Goal: Transaction & Acquisition: Register for event/course

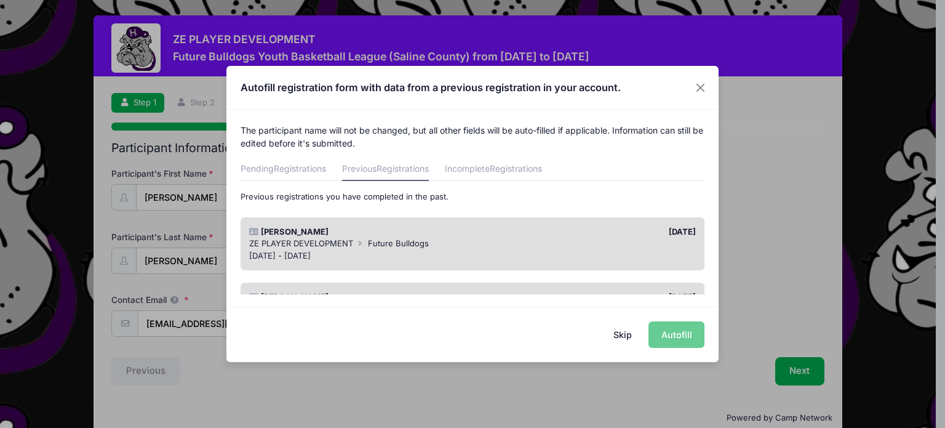
click at [468, 241] on div "ZE PLAYER DEVELOPMENT Future Bulldogs" at bounding box center [472, 244] width 447 height 12
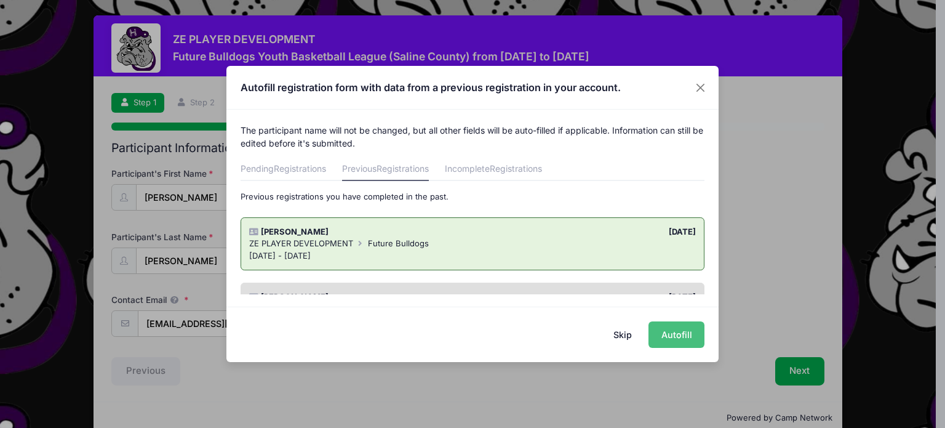
click at [677, 336] on button "Autofill" at bounding box center [677, 334] width 56 height 26
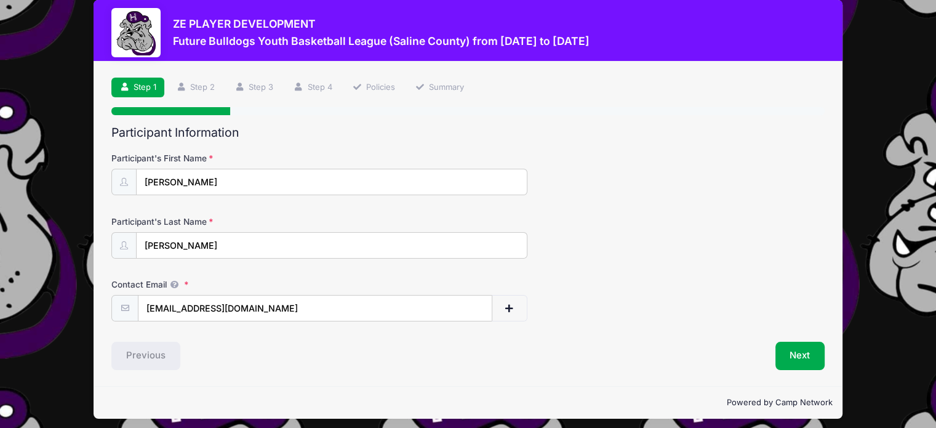
scroll to position [21, 0]
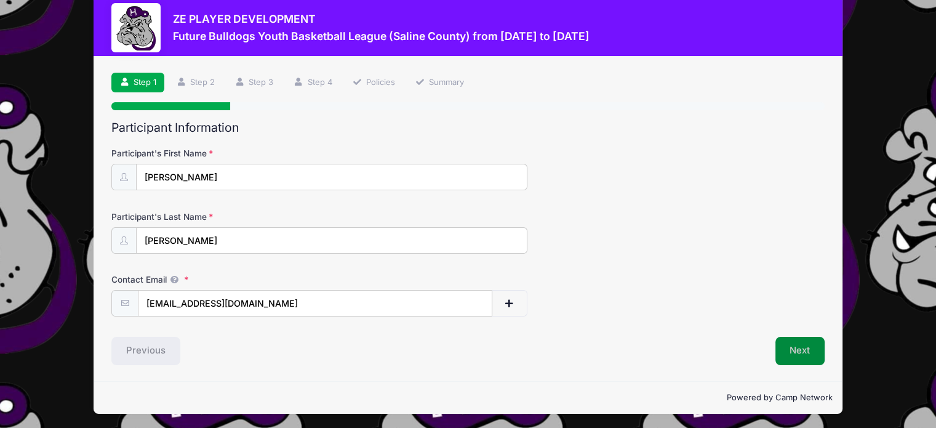
click at [802, 351] on button "Next" at bounding box center [800, 351] width 50 height 28
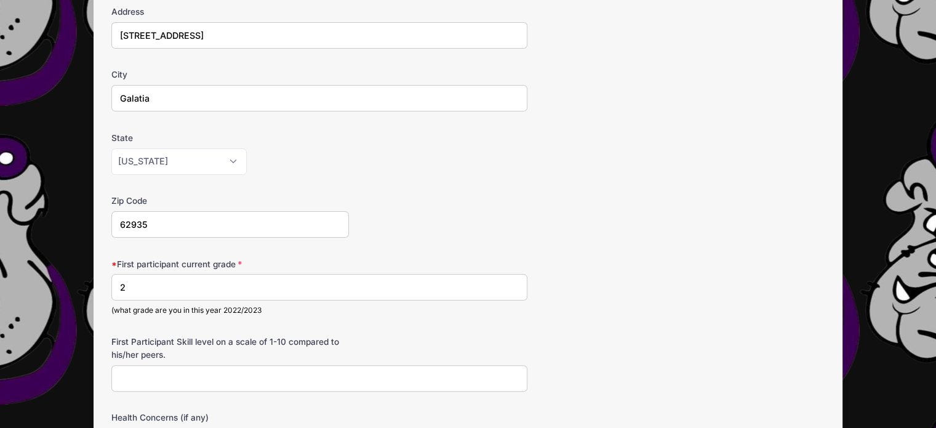
scroll to position [246, 0]
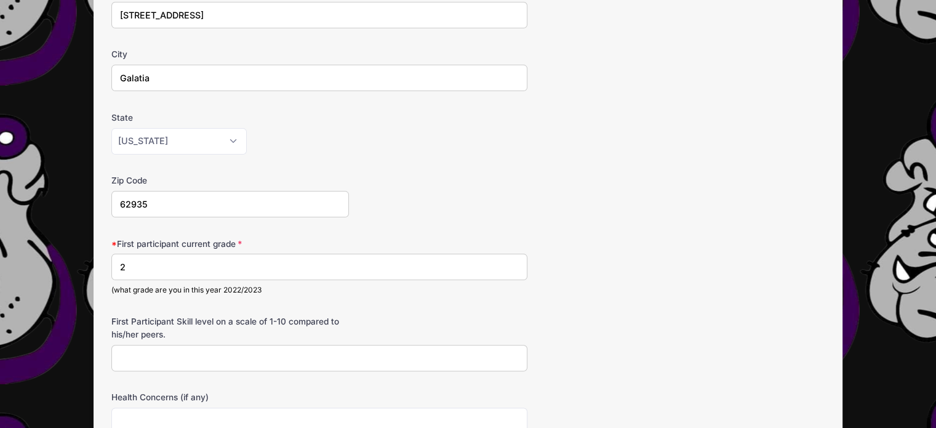
drag, startPoint x: 148, startPoint y: 268, endPoint x: 89, endPoint y: 271, distance: 59.2
click at [89, 271] on div "ZE PLAYER DEVELOPMENT Future Bulldogs Youth Basketball League (Saline County) f…" at bounding box center [467, 235] width 899 height 962
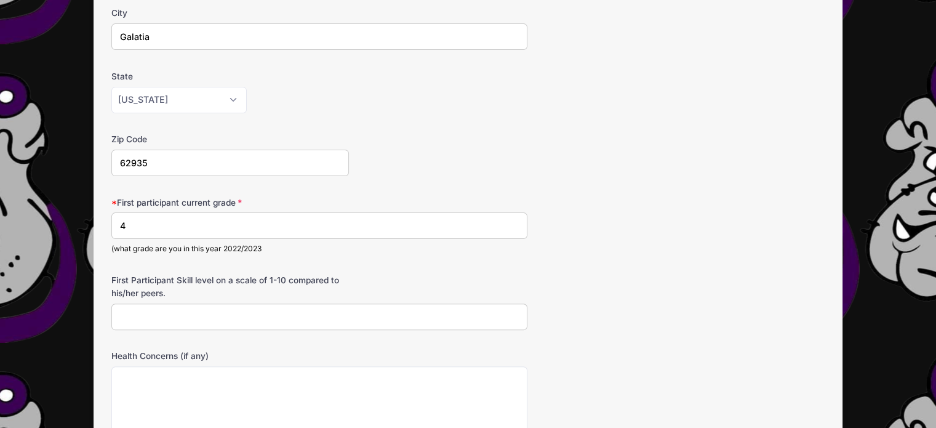
scroll to position [308, 0]
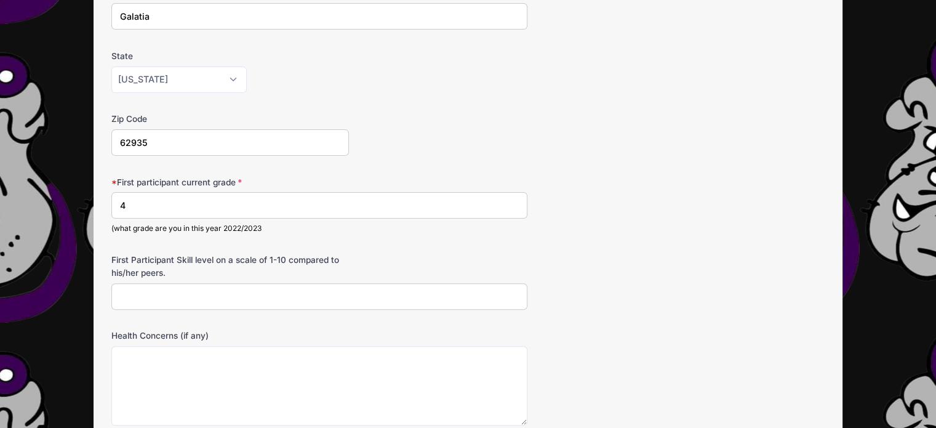
type input "4"
click at [226, 290] on input "First Participant Skill level on a scale of 1-10 compared to his/her peers." at bounding box center [319, 296] width 416 height 26
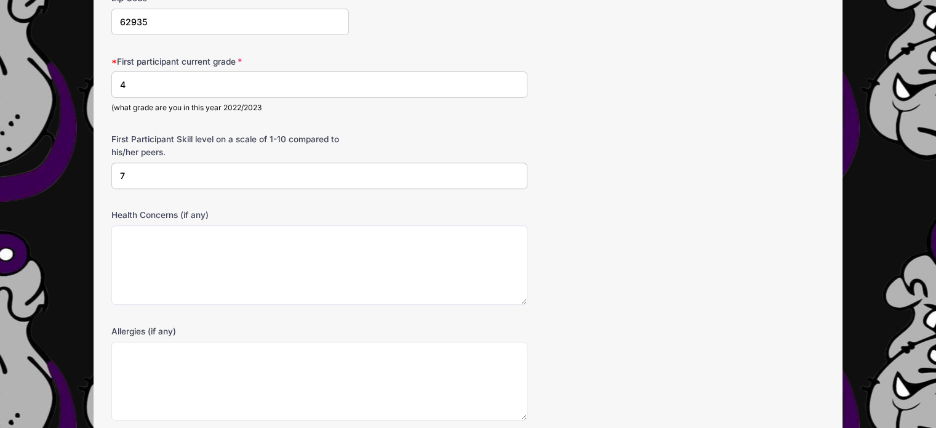
scroll to position [431, 0]
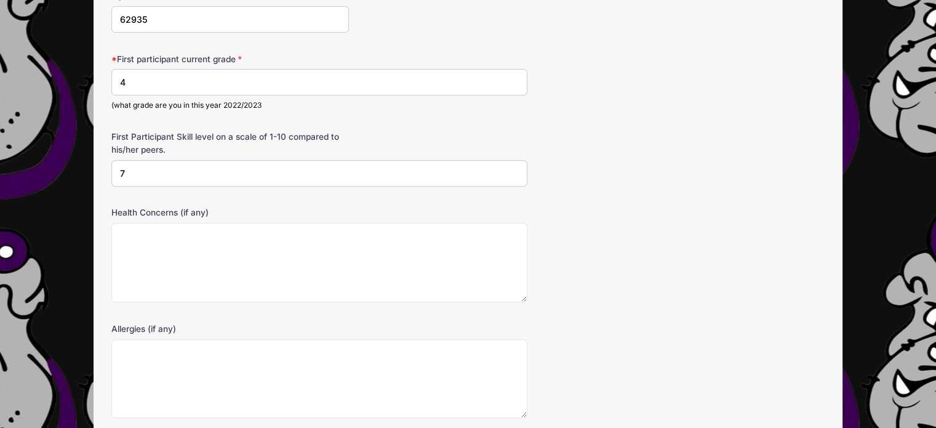
type input "7"
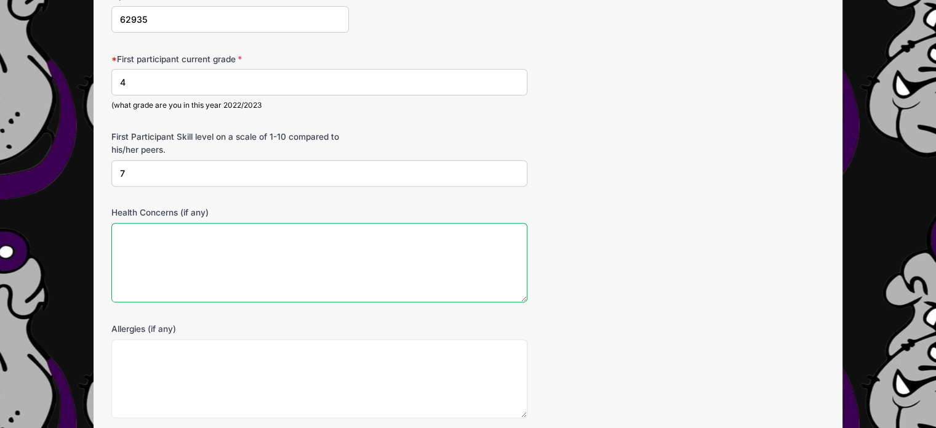
click at [218, 269] on textarea "Health Concerns (if any)" at bounding box center [319, 262] width 416 height 79
type textarea "na"
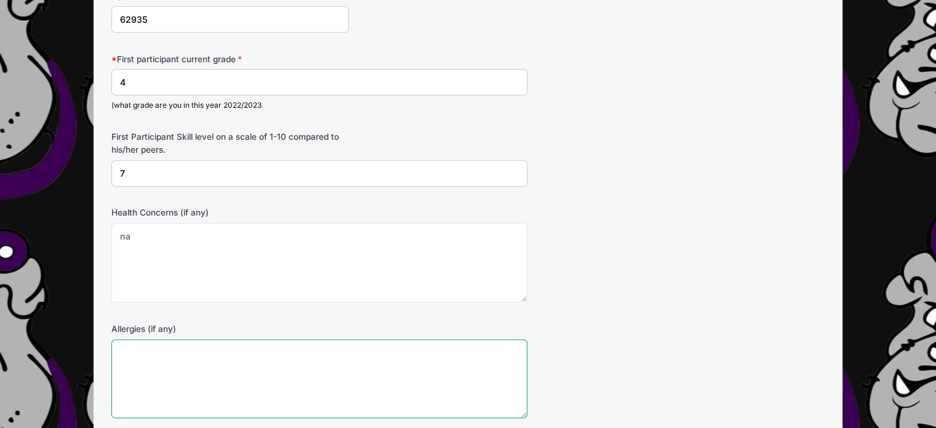
click at [191, 359] on textarea "Allergies (if any)" at bounding box center [319, 378] width 416 height 79
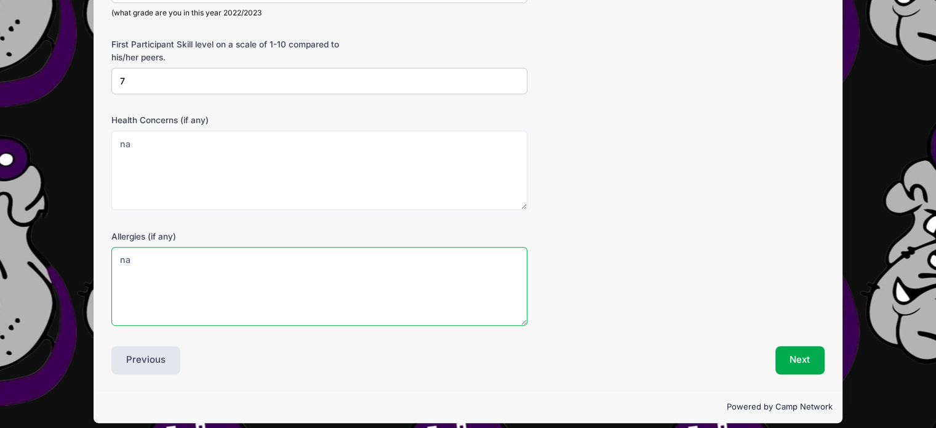
scroll to position [531, 0]
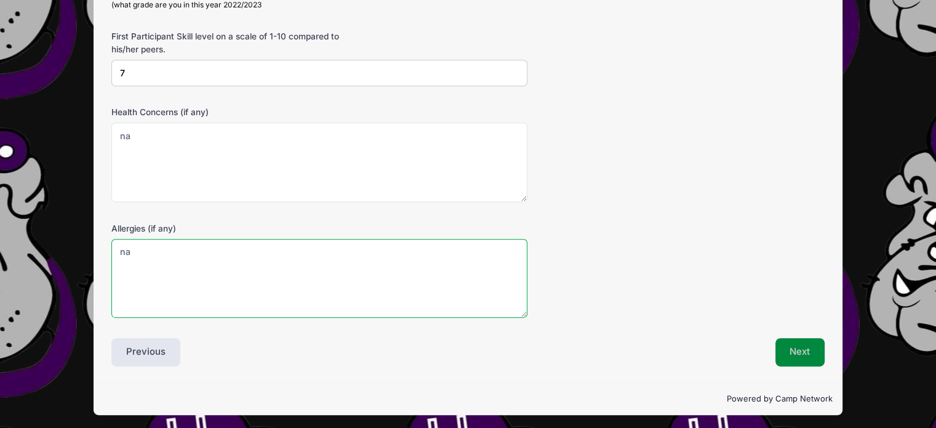
type textarea "na"
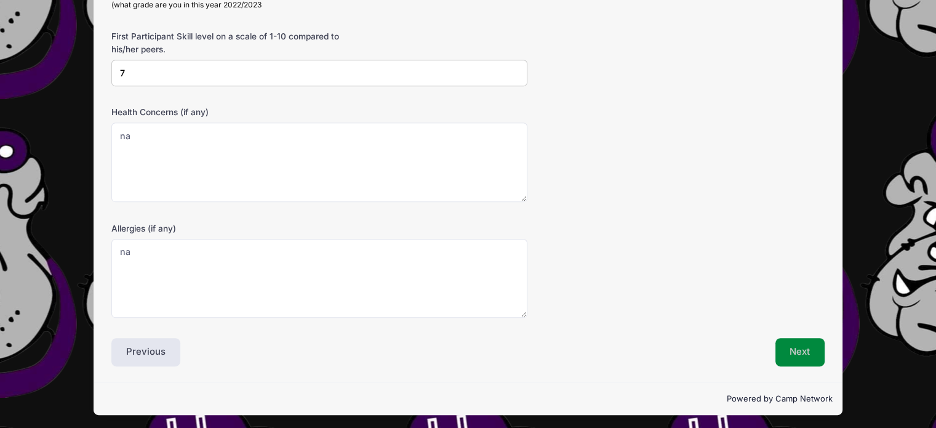
click at [800, 349] on button "Next" at bounding box center [800, 352] width 50 height 28
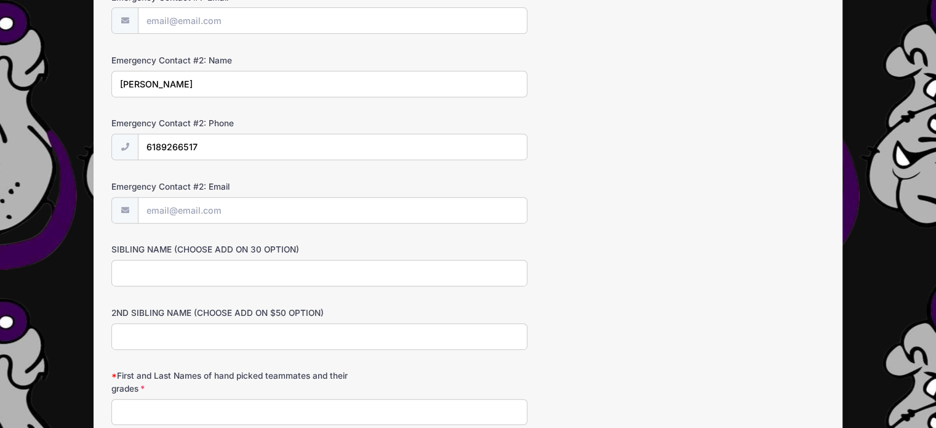
scroll to position [554, 0]
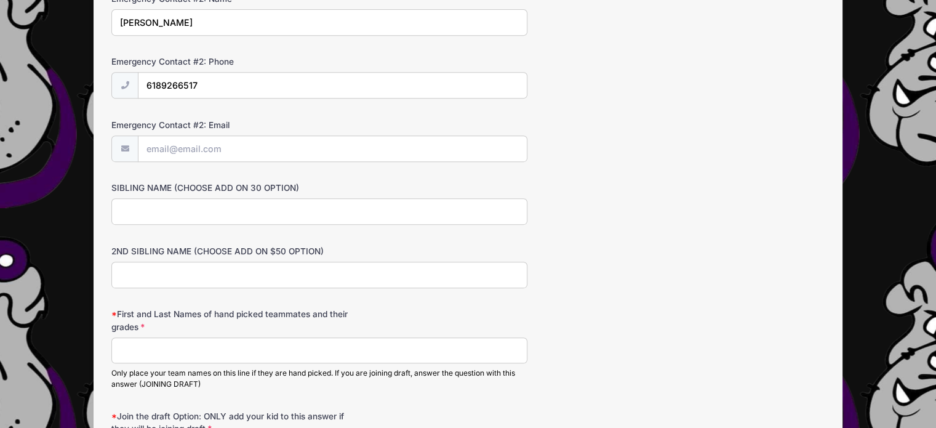
click at [177, 209] on input "SIBLING NAME (CHOOSE ADD ON 30 OPTION)" at bounding box center [319, 211] width 416 height 26
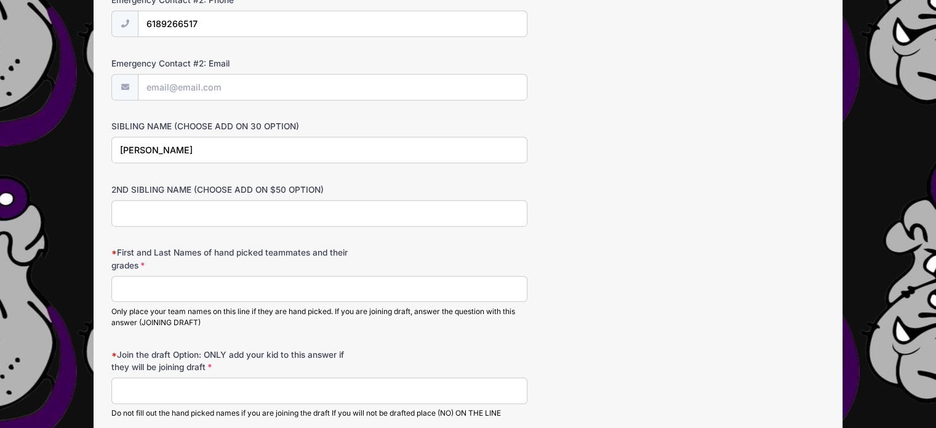
type input "Corbin Slone"
click at [175, 285] on input "First and Last Names of hand picked teammates and their grades" at bounding box center [319, 289] width 416 height 26
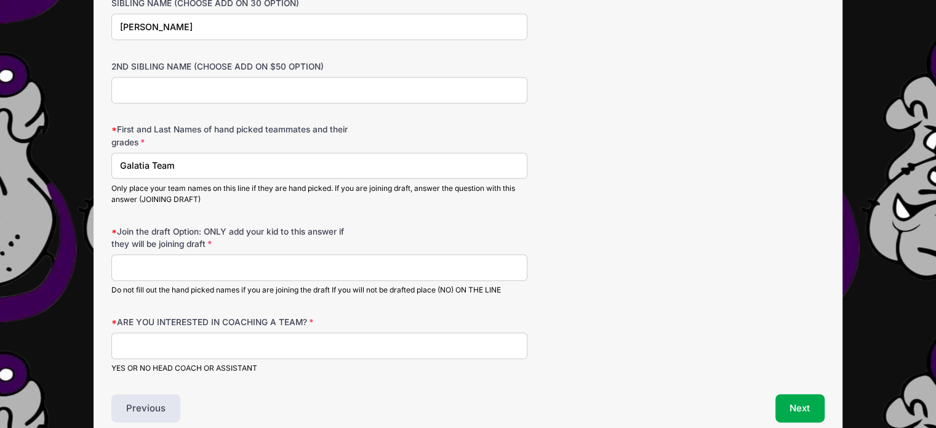
scroll to position [793, 0]
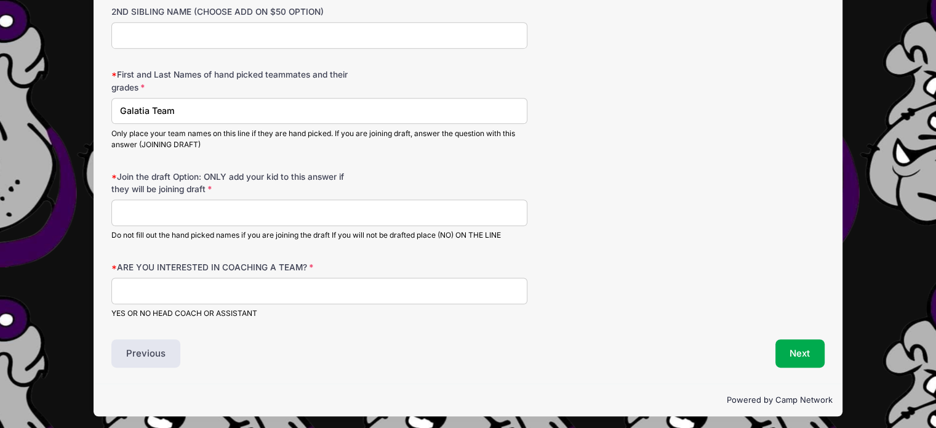
type input "Galatia Team"
click at [182, 294] on input "ARE YOU INTERESTED IN COACHING A TEAM?" at bounding box center [319, 291] width 416 height 26
type input "No"
click at [783, 355] on button "Next" at bounding box center [800, 353] width 50 height 28
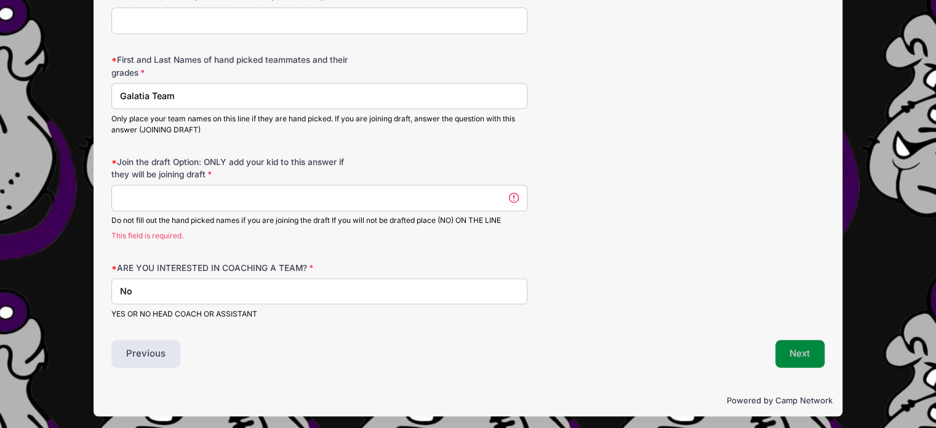
scroll to position [0, 0]
click at [131, 200] on input "Join the draft Option: ONLY add your kid to this answer if they will be joining…" at bounding box center [319, 198] width 416 height 26
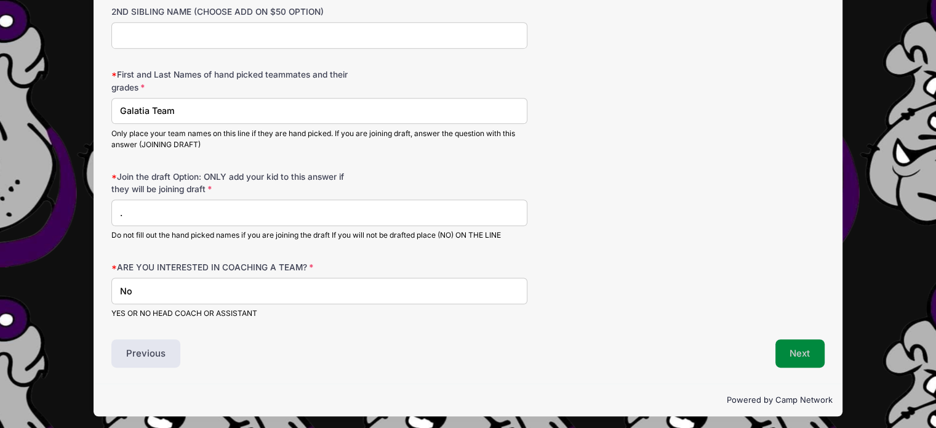
type input "."
click at [806, 356] on button "Next" at bounding box center [800, 353] width 50 height 28
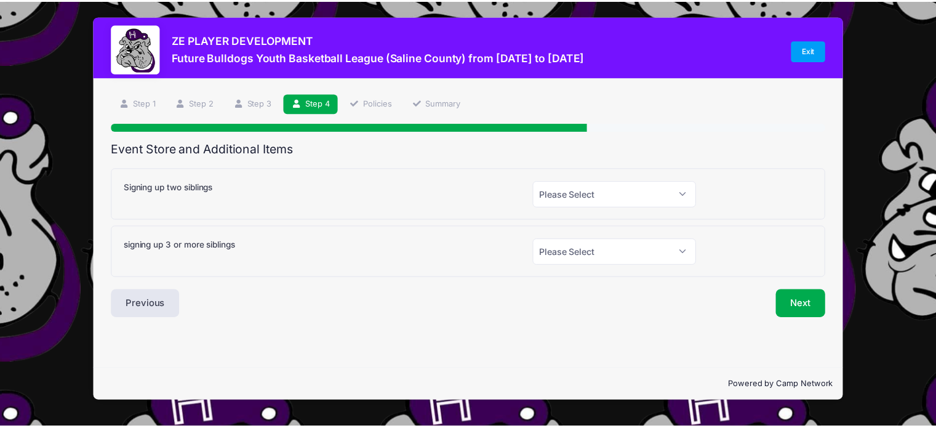
scroll to position [0, 0]
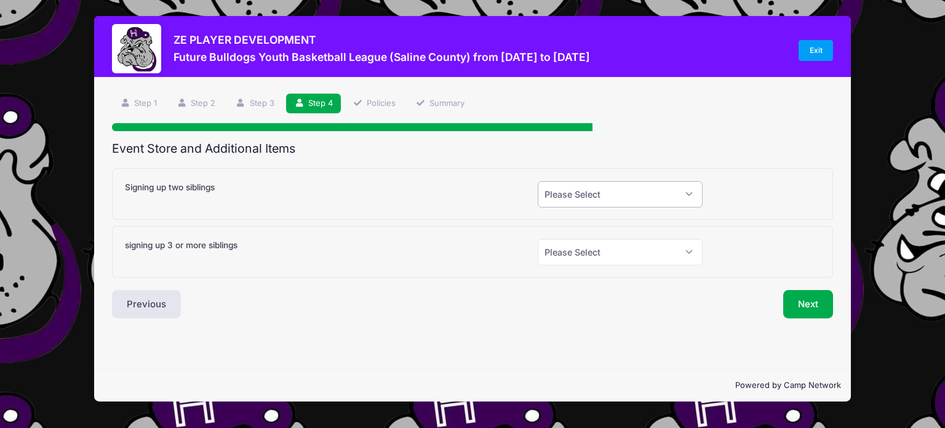
click at [687, 190] on select "Please Select Yes (+$30.00) No" at bounding box center [620, 194] width 165 height 26
select select "1"
click at [538, 181] on select "Please Select Yes (+$30.00) No" at bounding box center [620, 194] width 165 height 26
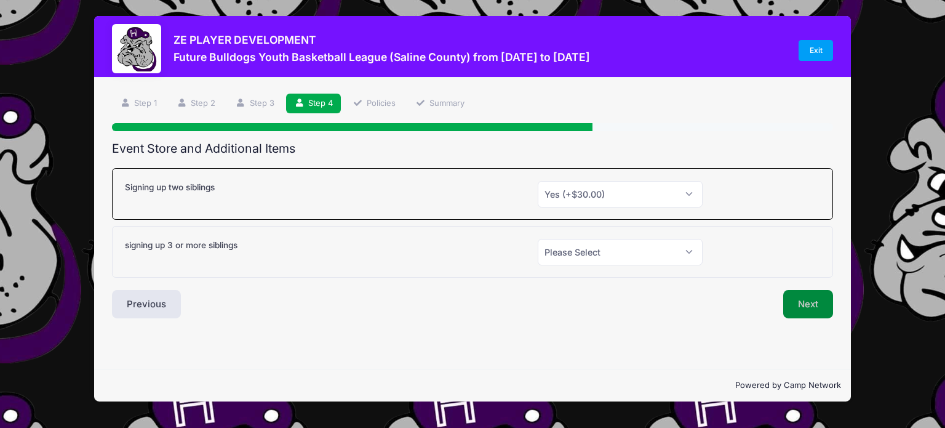
click at [805, 310] on button "Next" at bounding box center [808, 304] width 50 height 28
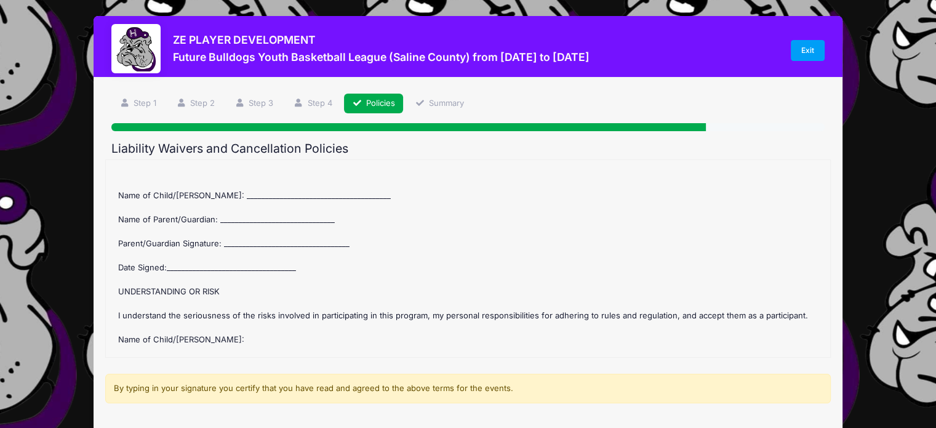
scroll to position [305, 0]
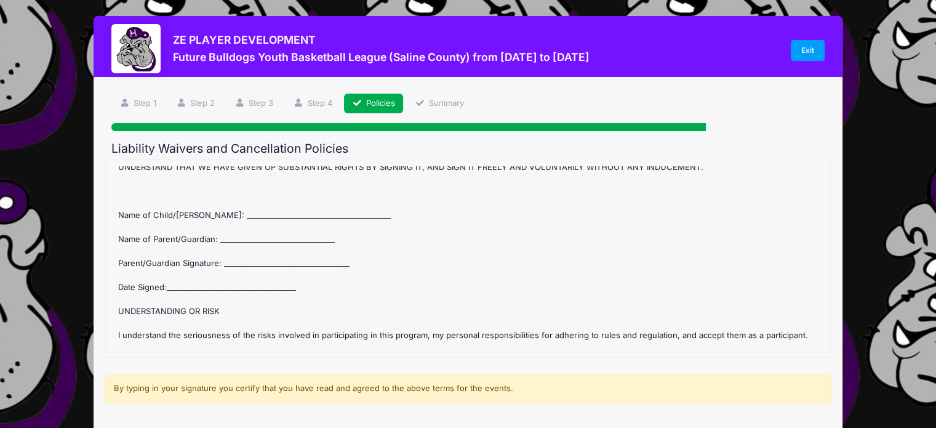
click at [206, 209] on div "Future Bulldogs Youth Basketball League (Saline County) Refund Policy : Once th…" at bounding box center [468, 258] width 712 height 185
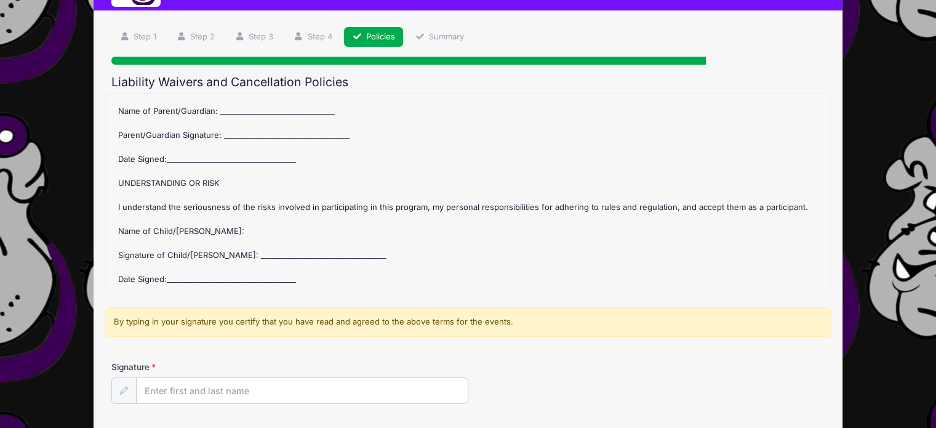
scroll to position [170, 0]
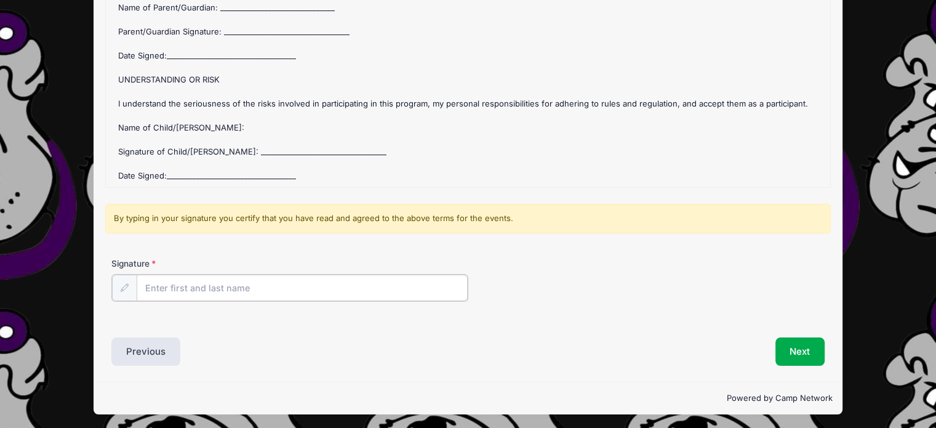
click at [217, 290] on input "Signature" at bounding box center [302, 287] width 331 height 26
type input "Danielle Slone"
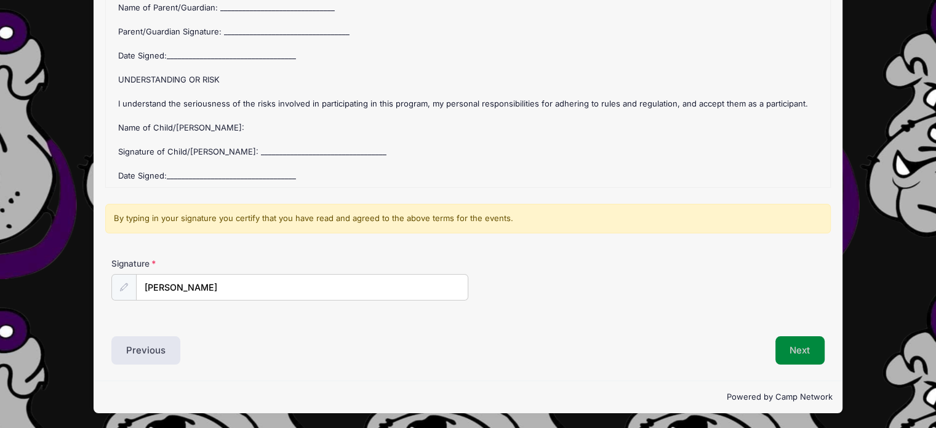
click at [812, 352] on button "Next" at bounding box center [800, 350] width 50 height 28
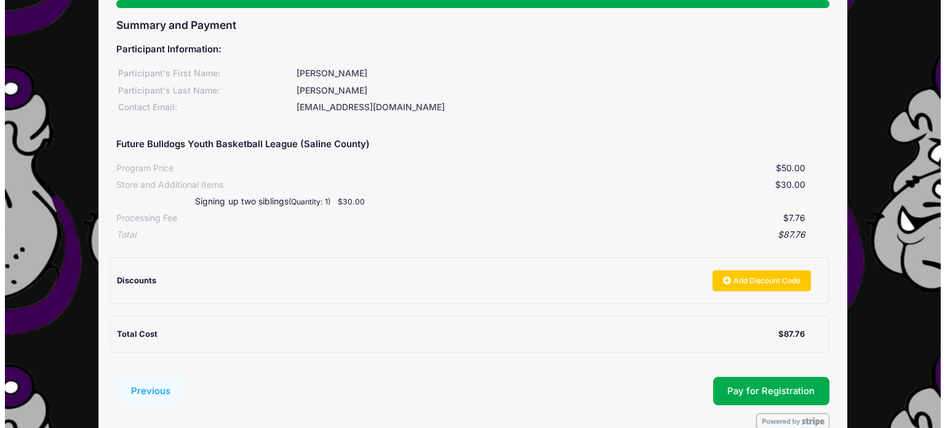
scroll to position [188, 0]
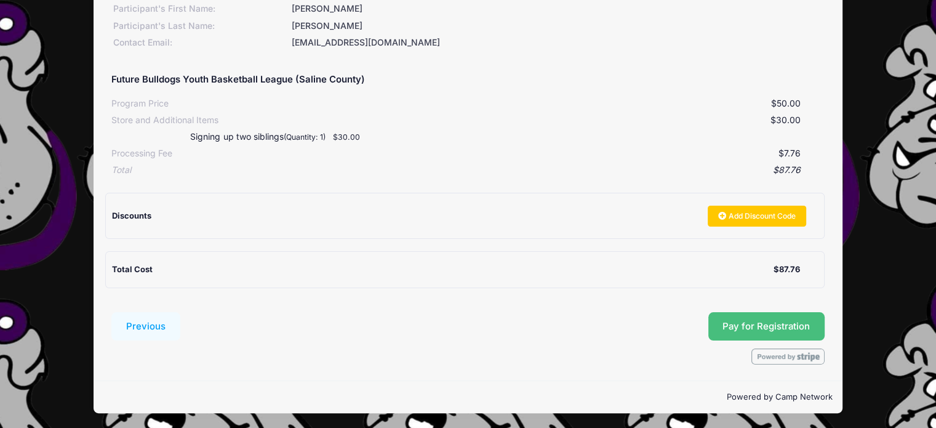
click at [753, 322] on button "Pay for Registration" at bounding box center [766, 326] width 117 height 28
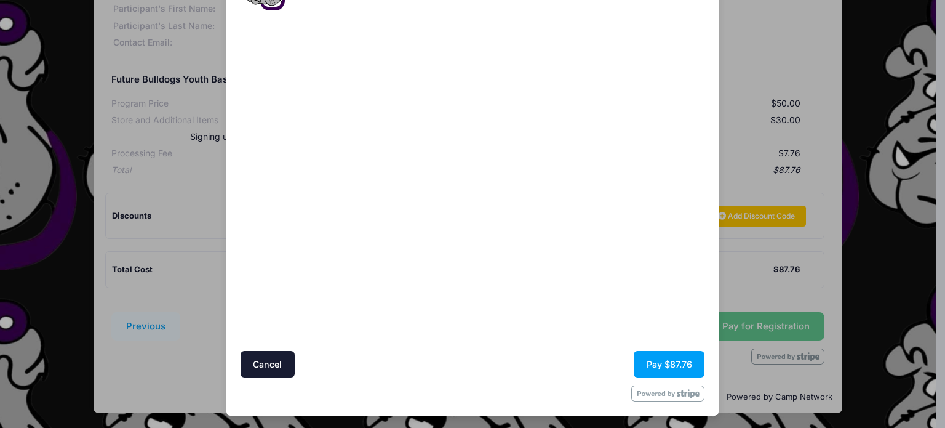
scroll to position [66, 0]
drag, startPoint x: 712, startPoint y: 371, endPoint x: 693, endPoint y: 362, distance: 21.2
click at [693, 362] on div "Cancel Pay $87.76" at bounding box center [472, 214] width 492 height 401
click at [693, 361] on button "Pay $87.76" at bounding box center [669, 363] width 71 height 26
